Goal: Check status: Check status

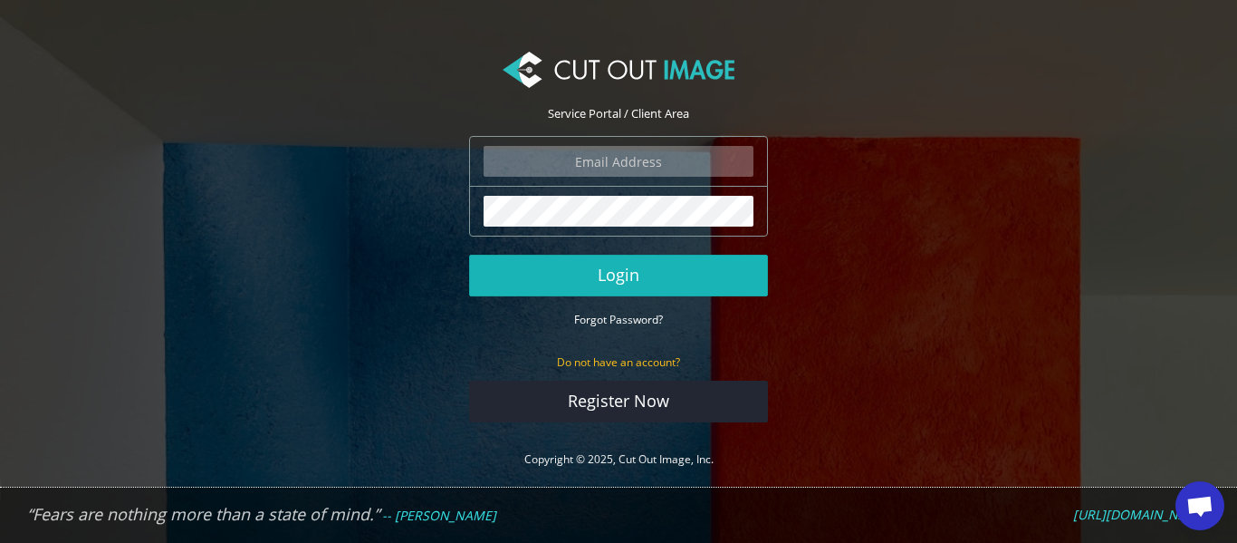
type input "[EMAIL_ADDRESS][DOMAIN_NAME]"
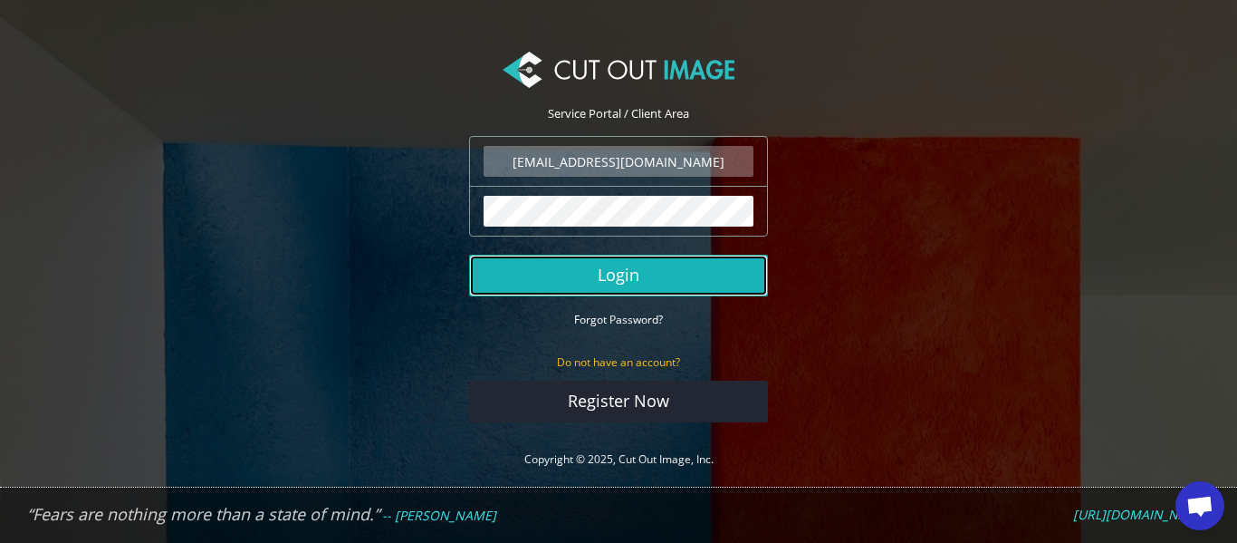
click at [573, 270] on button "Login" at bounding box center [618, 276] width 299 height 42
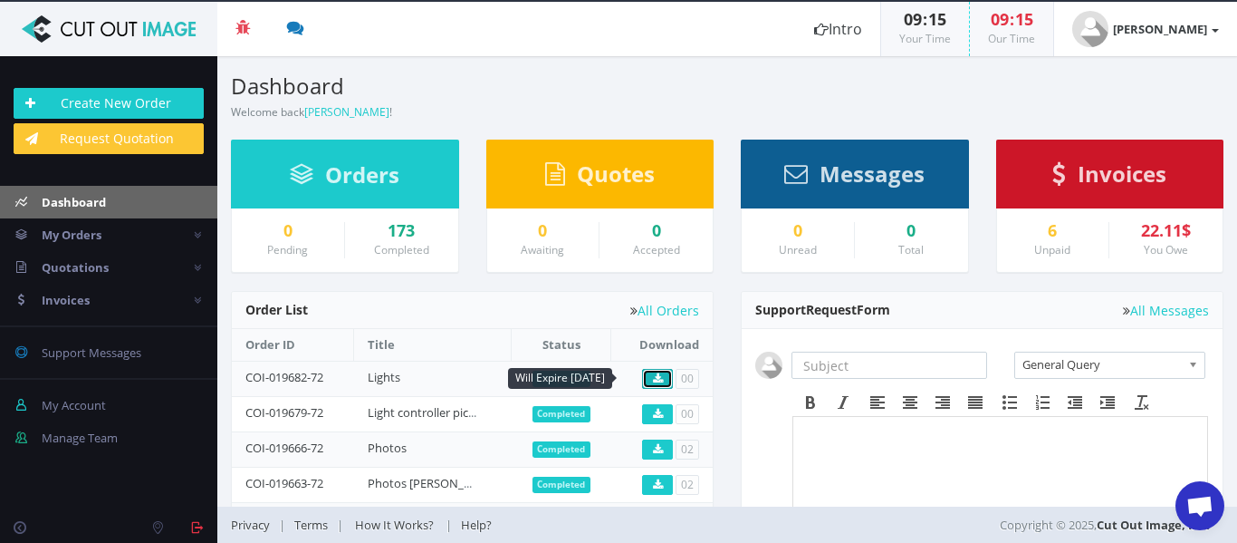
click at [662, 380] on link at bounding box center [657, 379] width 31 height 20
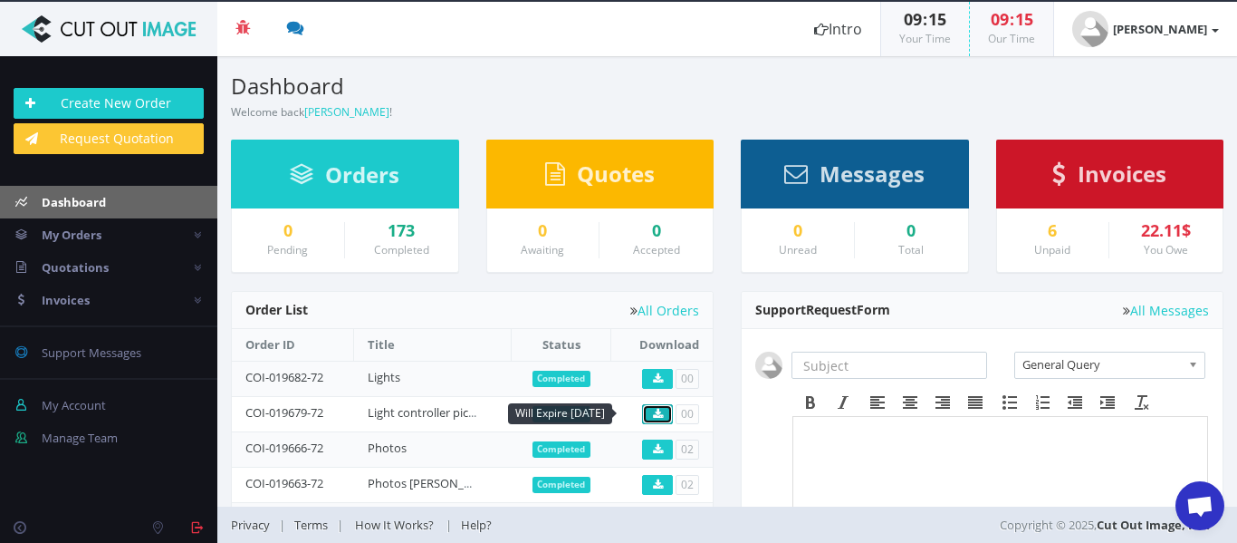
click at [657, 415] on icon at bounding box center [658, 414] width 10 height 11
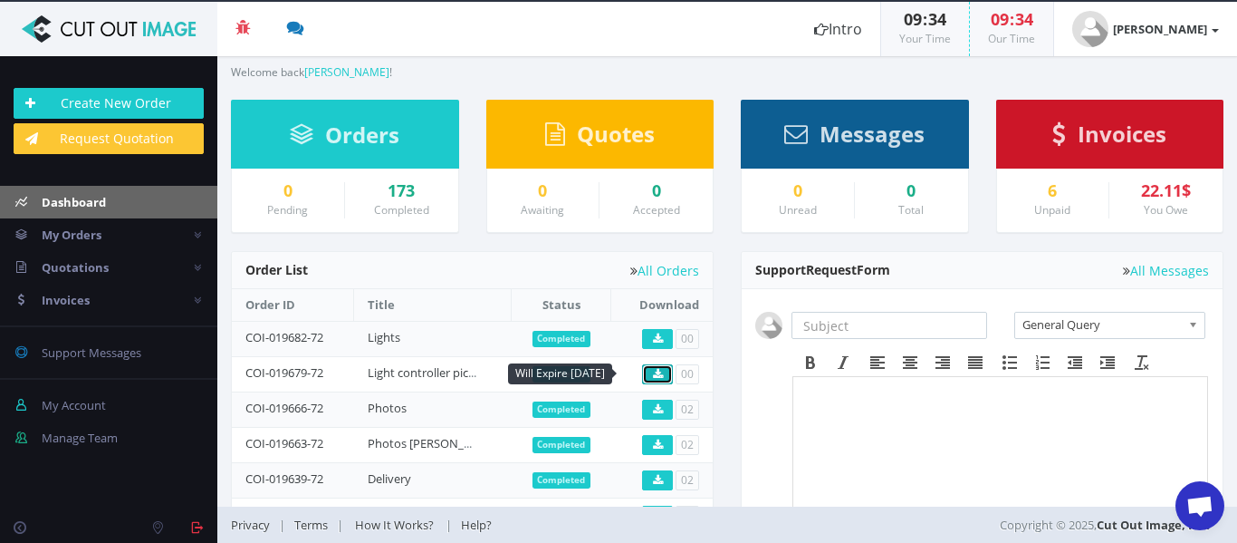
scroll to position [41, 0]
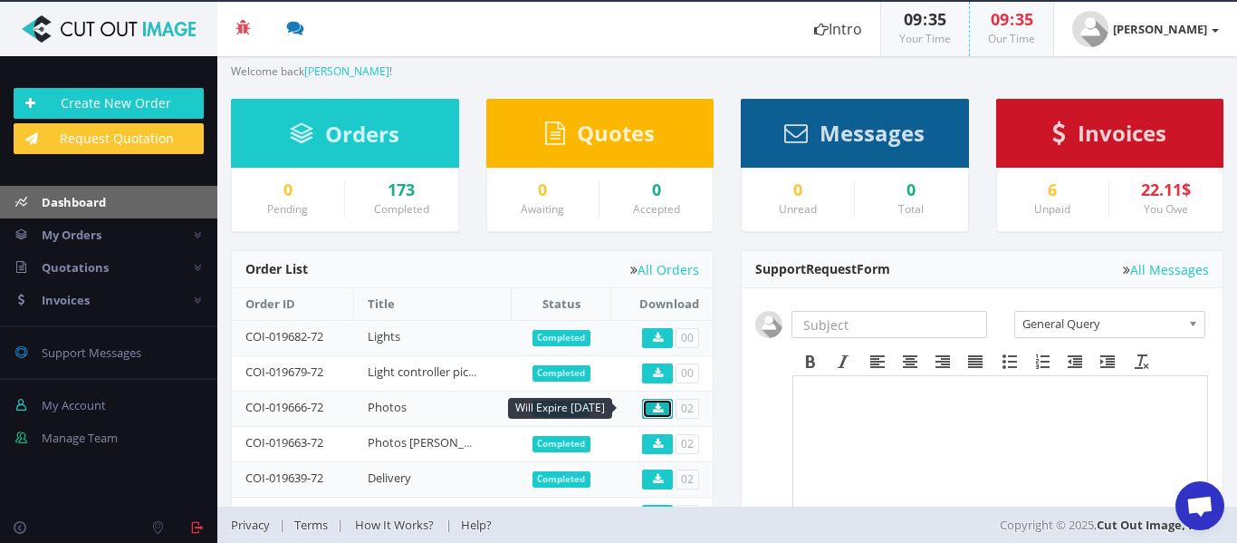
click at [653, 406] on icon at bounding box center [658, 408] width 10 height 11
